Goal: Navigation & Orientation: Find specific page/section

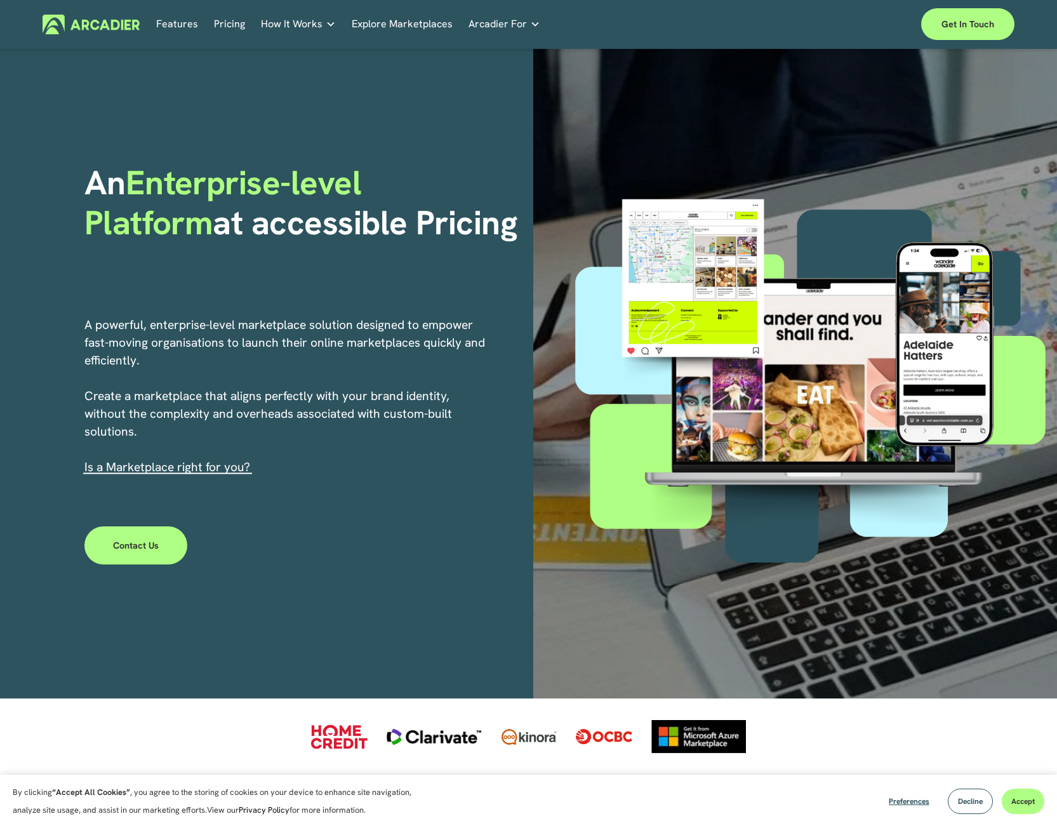
click at [398, 23] on link "Explore Marketplaces" at bounding box center [402, 25] width 101 height 20
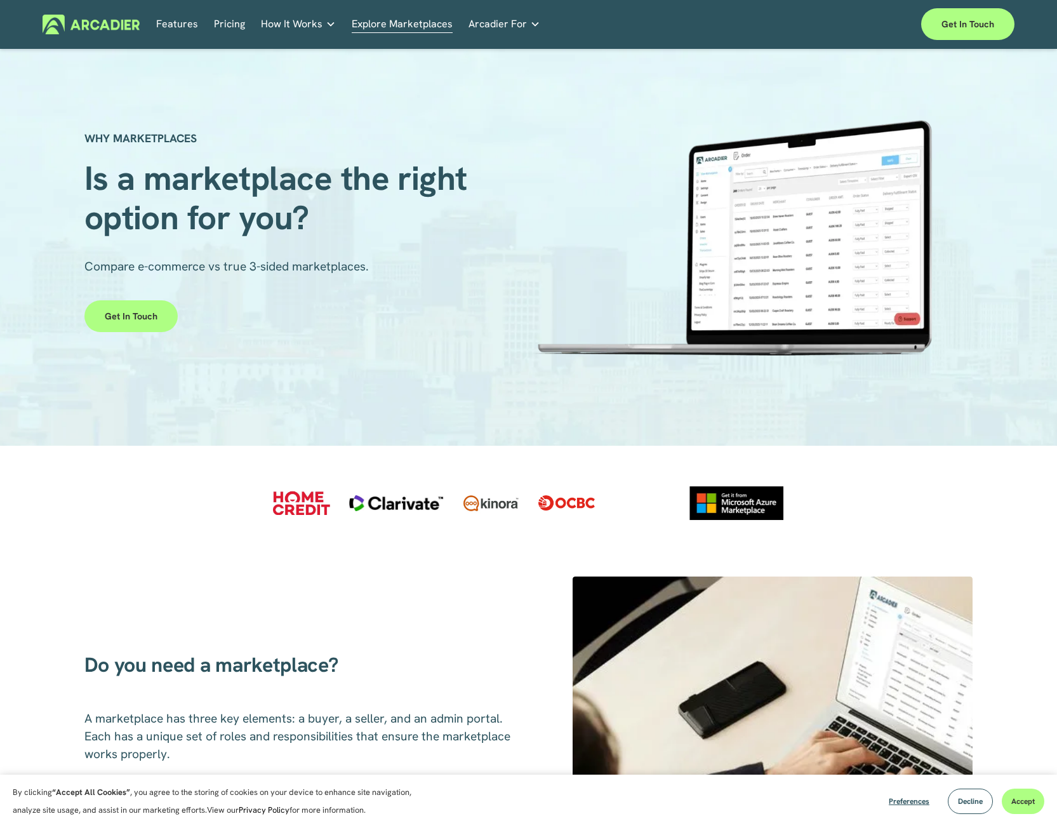
click at [230, 18] on link "Pricing" at bounding box center [229, 25] width 31 height 20
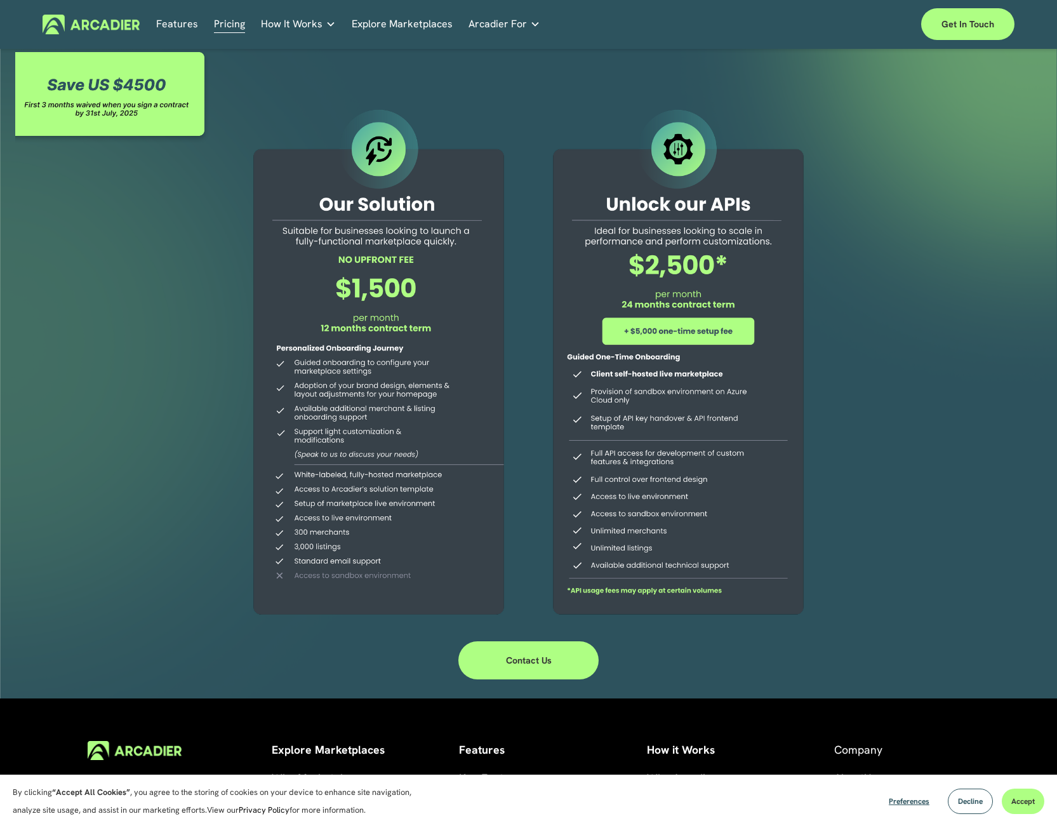
click at [0, 0] on link "Real Estate Whether you sell or rent out real estate, our marketplace tech seam…" at bounding box center [0, 0] width 0 height 0
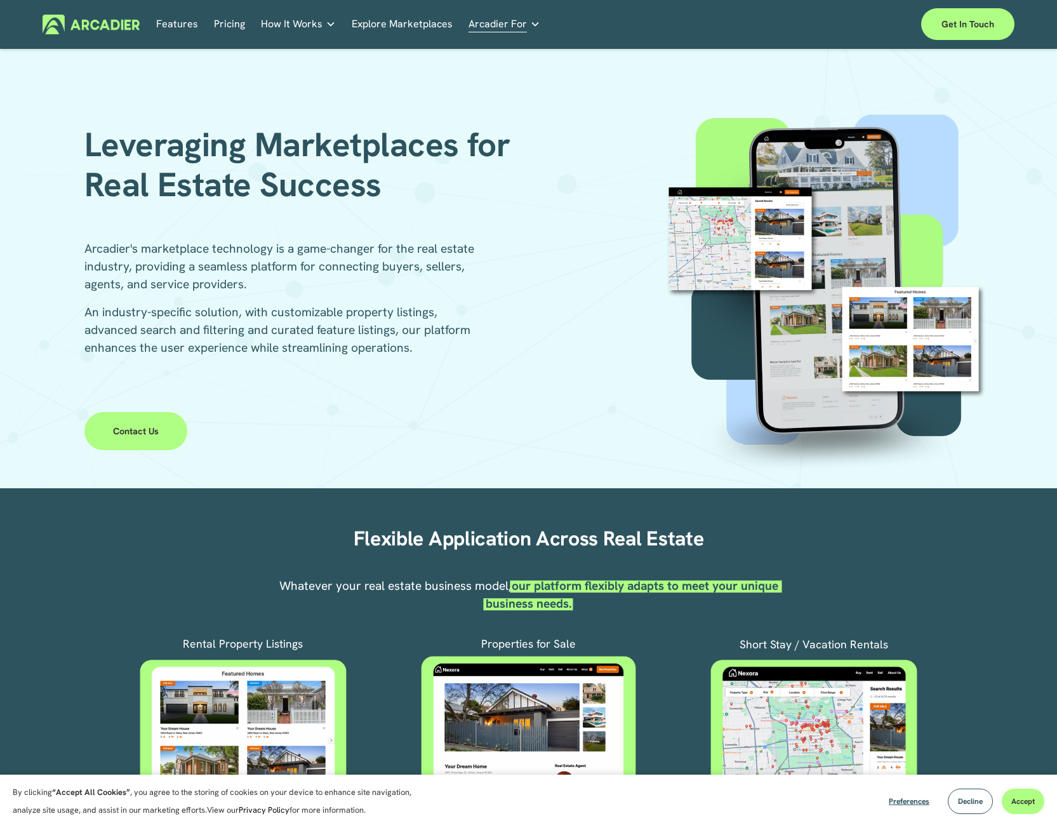
click at [404, 27] on link "Explore Marketplaces" at bounding box center [402, 25] width 101 height 20
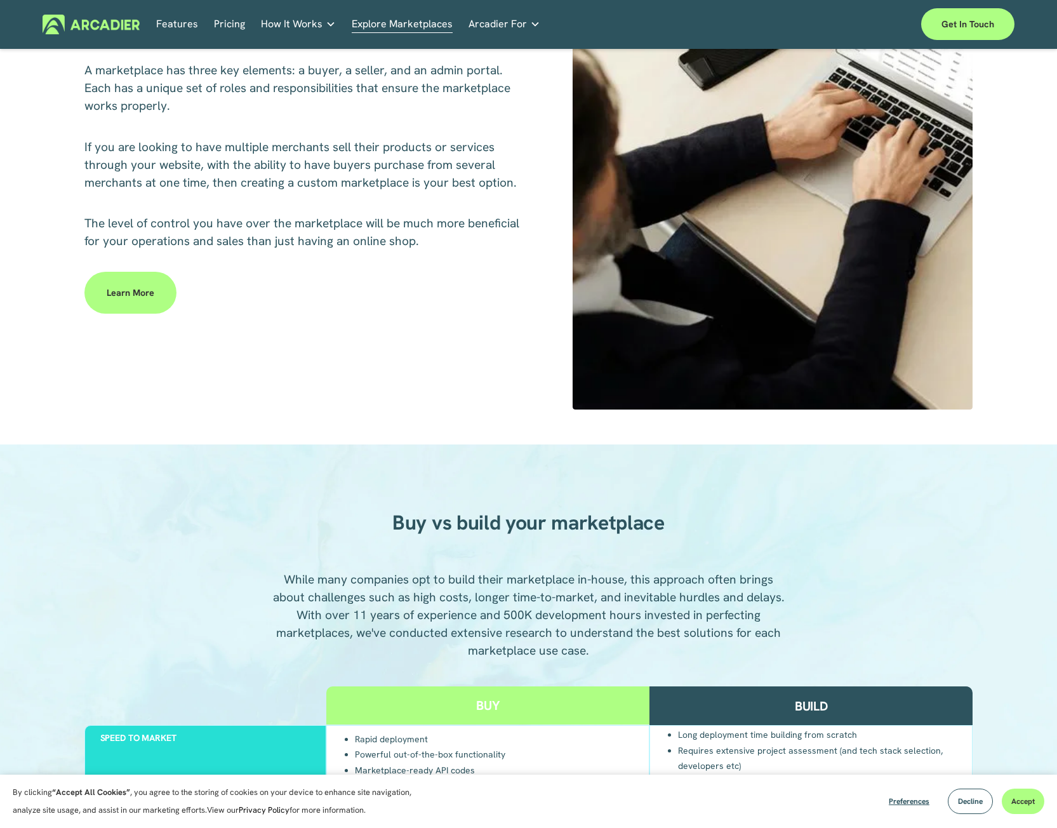
scroll to position [681, 0]
